Goal: Navigation & Orientation: Find specific page/section

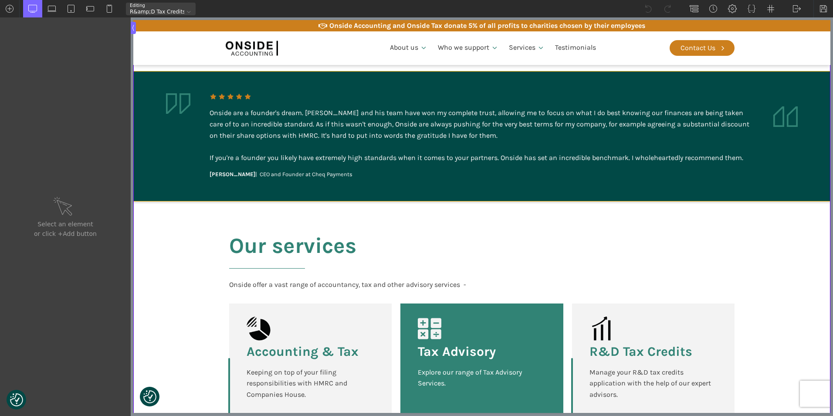
scroll to position [1960, 0]
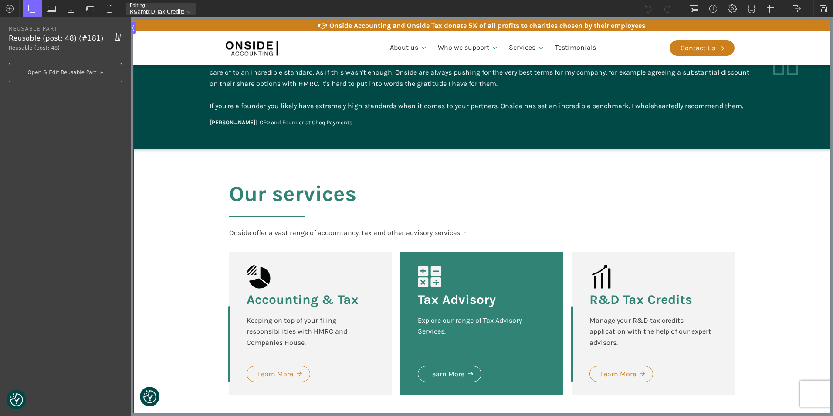
click at [607, 293] on div "R&D Tax Credits Manage your R&D tax credits application with the help of our ex…" at bounding box center [653, 322] width 162 height 143
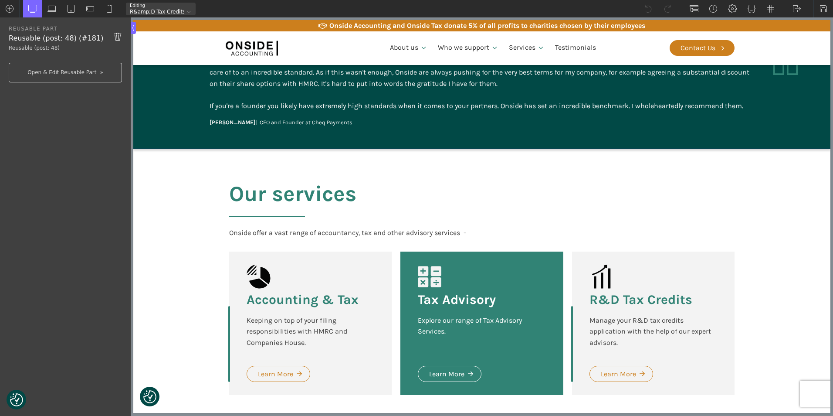
click at [254, 206] on h2 "Our services" at bounding box center [292, 204] width 127 height 45
click at [52, 72] on link "Open & Edit Reusable Part" at bounding box center [65, 73] width 113 height 20
